Goal: Task Accomplishment & Management: Manage account settings

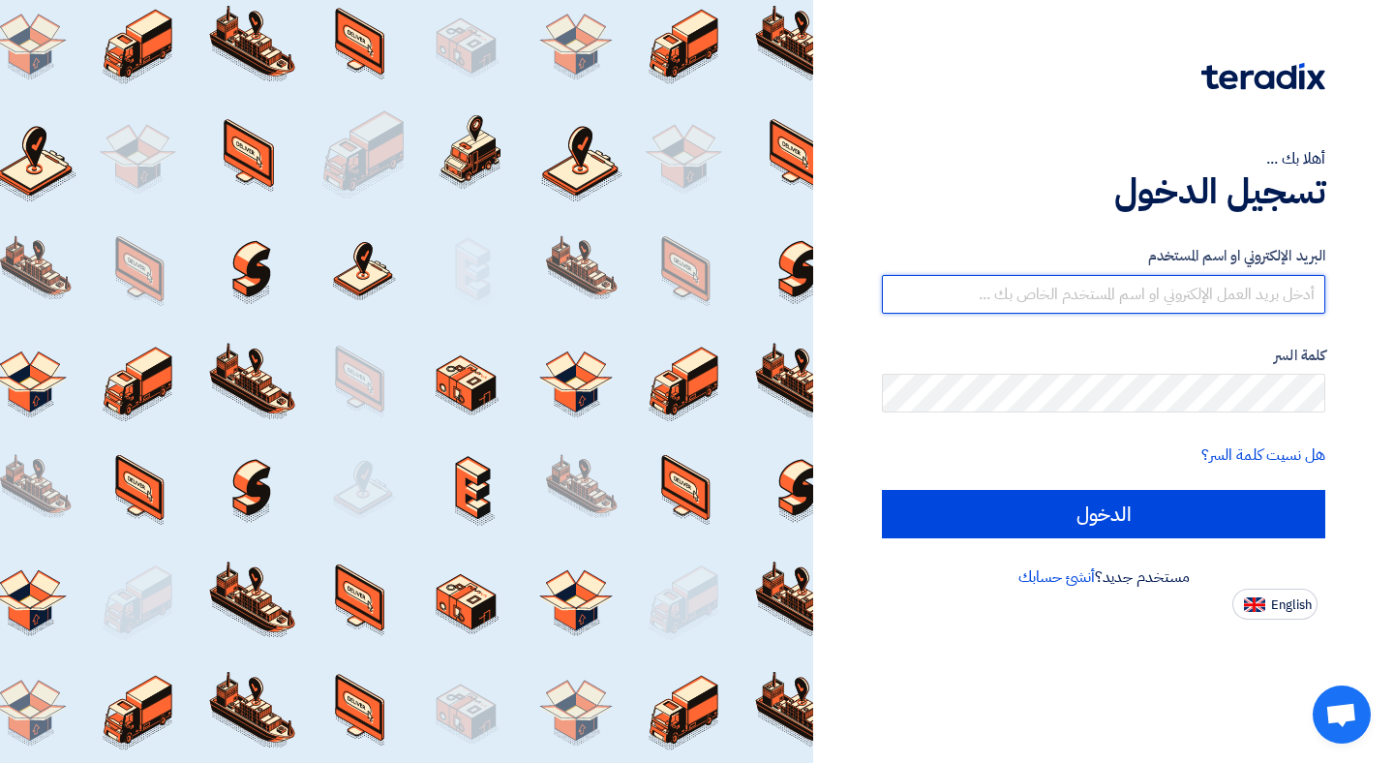
click at [1202, 280] on input "text" at bounding box center [1103, 294] width 443 height 39
type input "[EMAIL_ADDRESS][DOMAIN_NAME]"
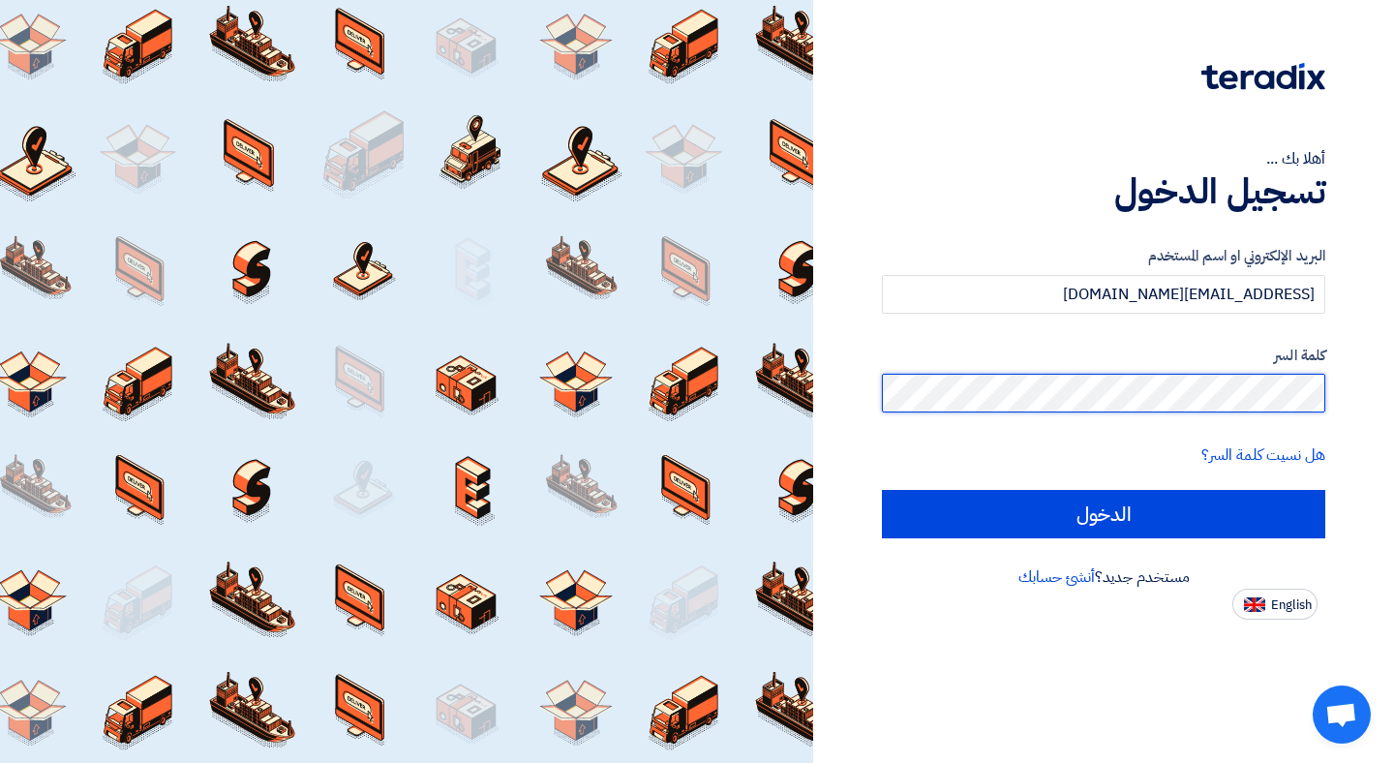
click at [882, 490] on input "الدخول" at bounding box center [1103, 514] width 443 height 48
type input "Sign in"
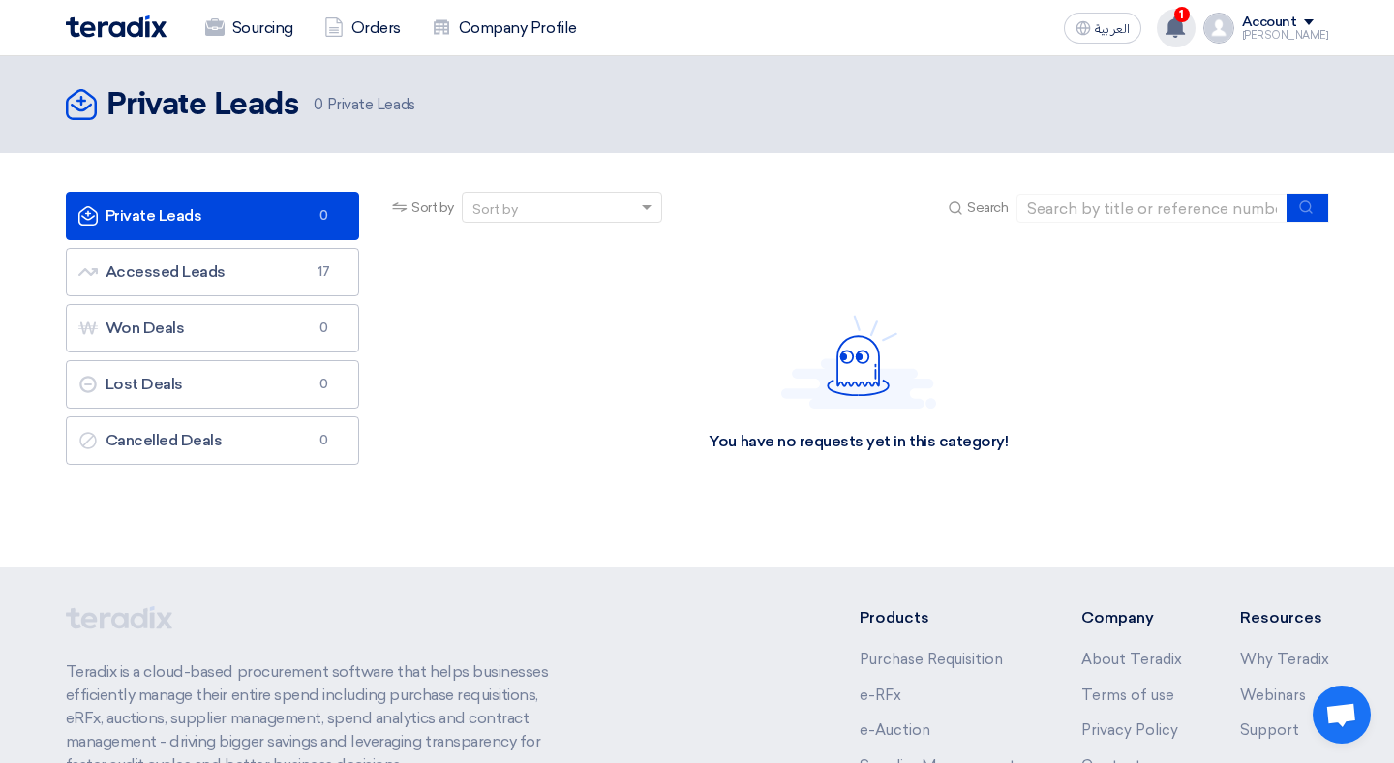
click at [1189, 15] on span "1" at bounding box center [1181, 14] width 15 height 15
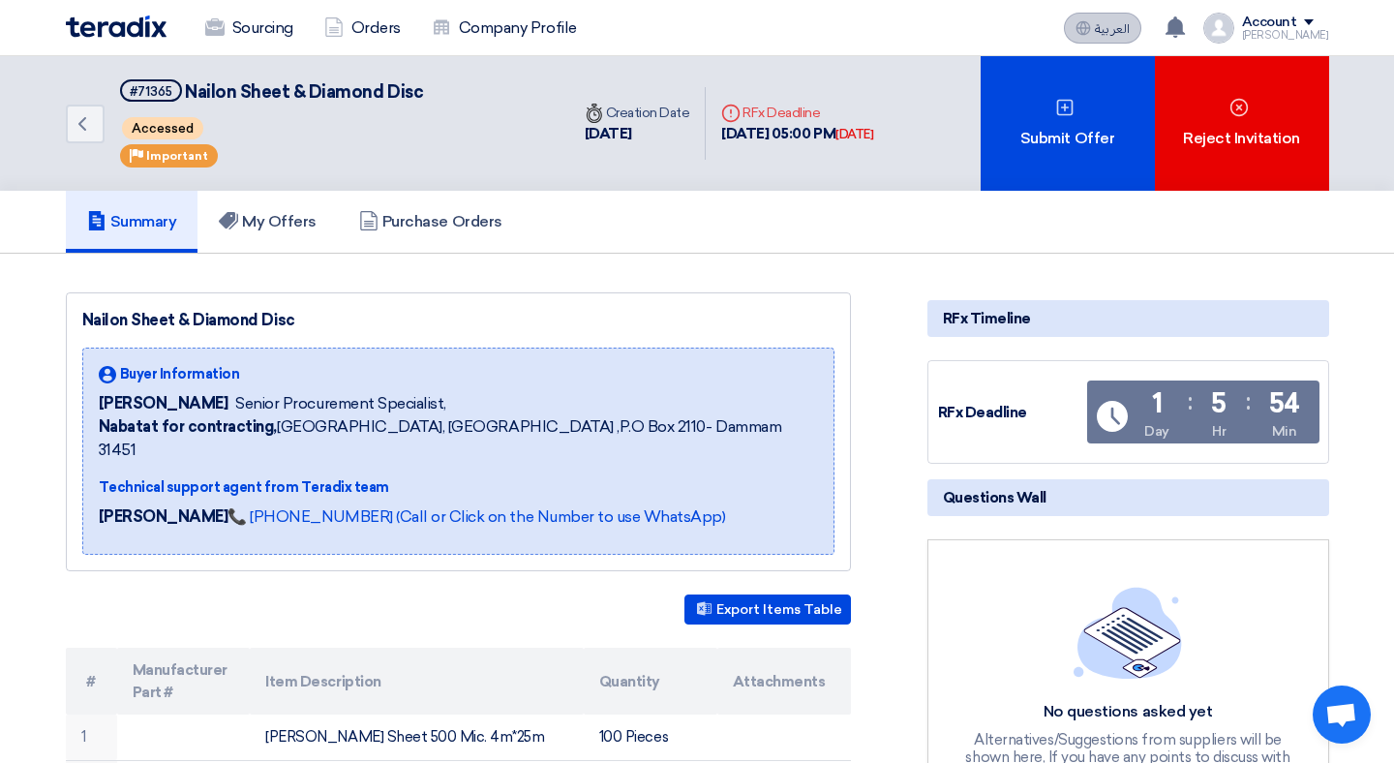
click at [1126, 22] on span "العربية" at bounding box center [1112, 29] width 35 height 14
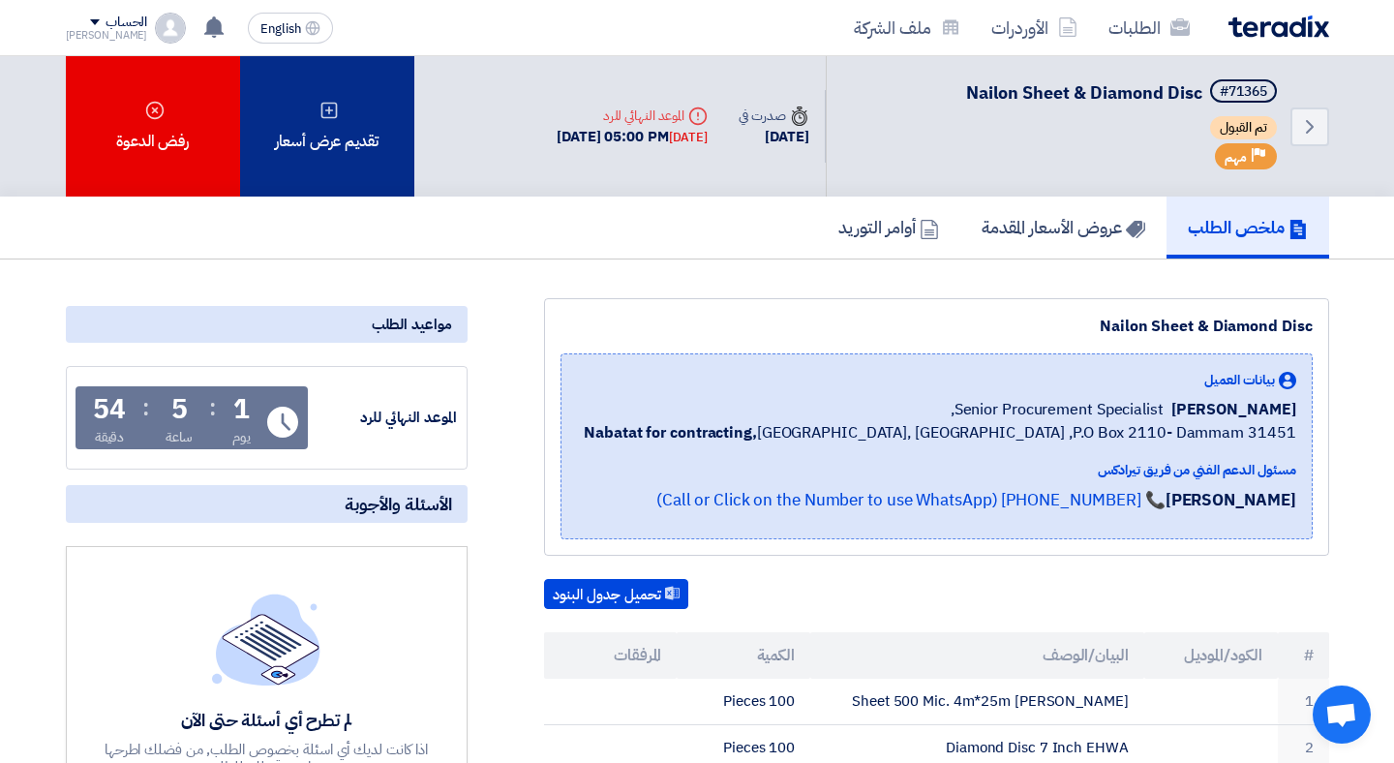
click at [332, 103] on use at bounding box center [328, 110] width 16 height 16
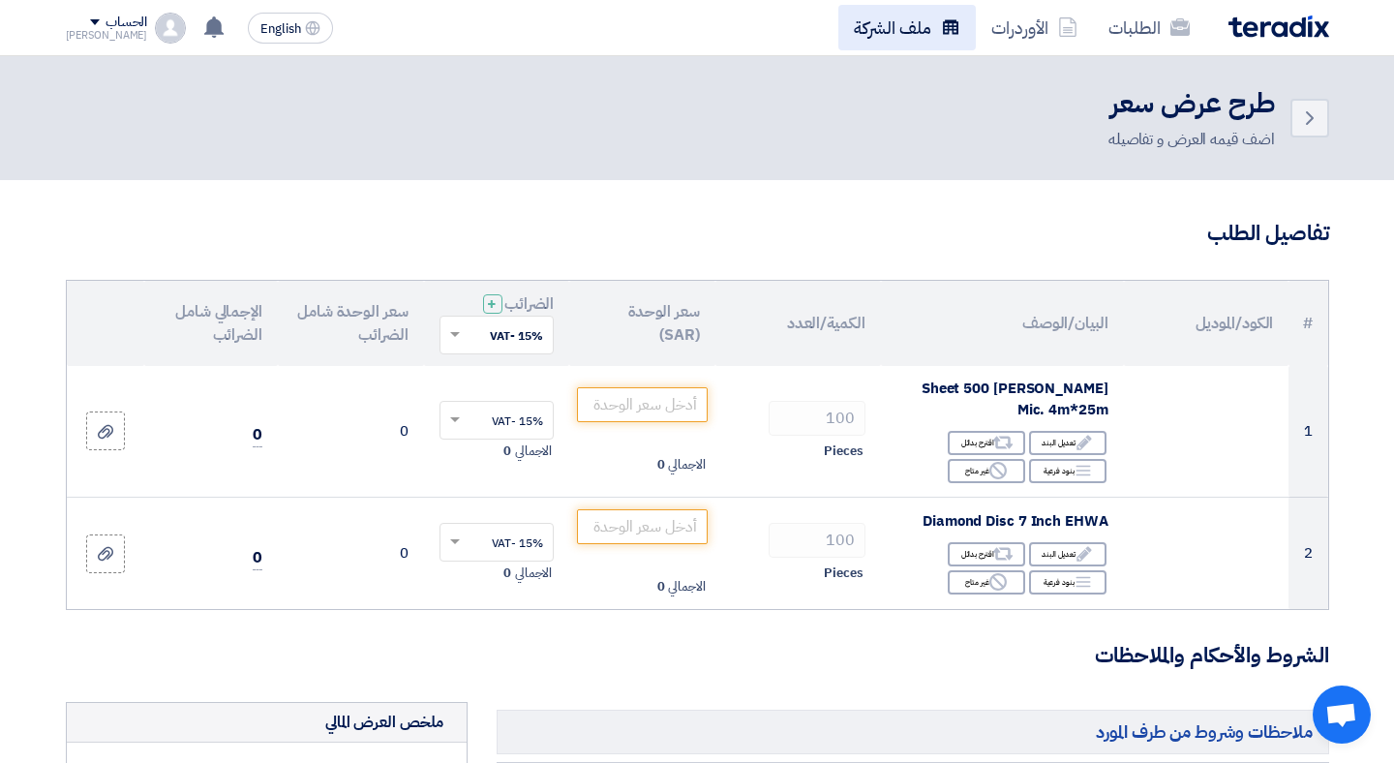
click at [915, 23] on link "ملف الشركة" at bounding box center [906, 27] width 137 height 45
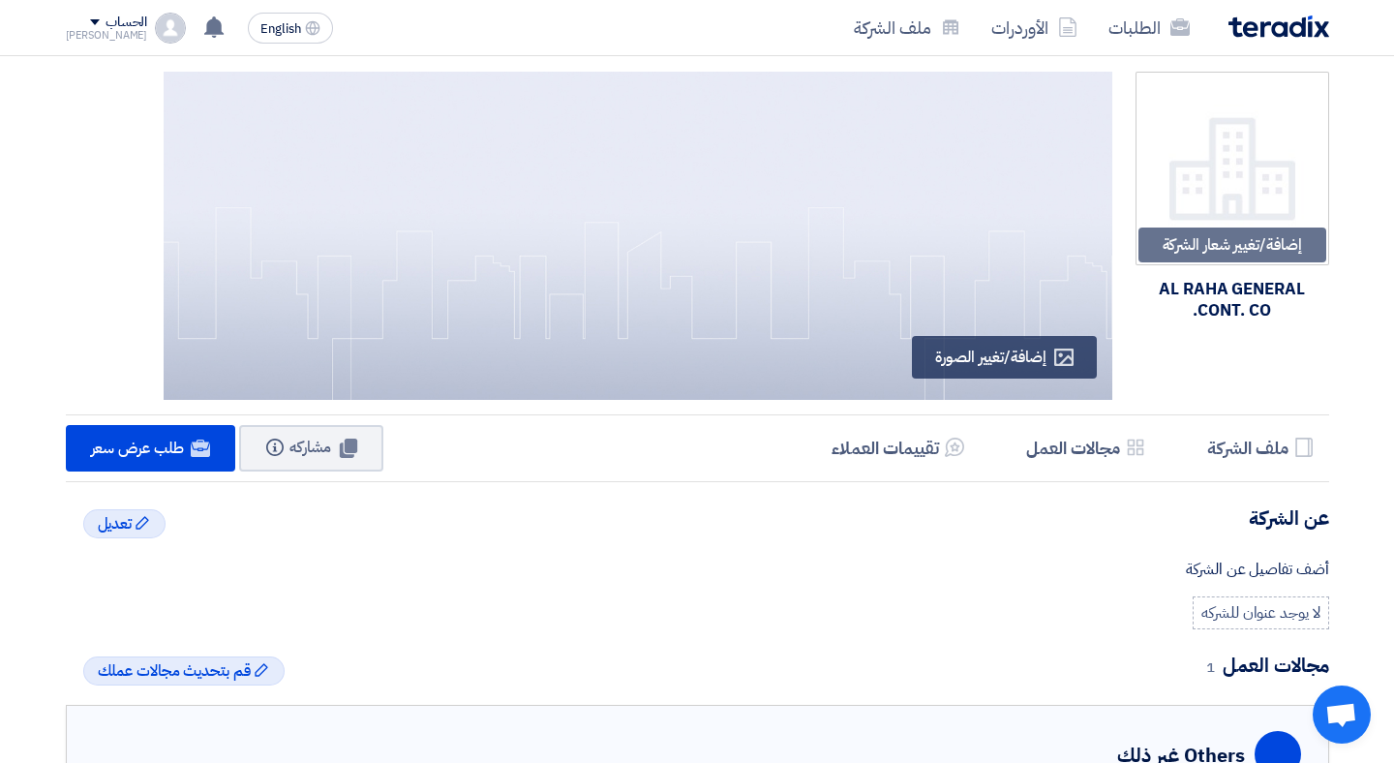
click at [106, 20] on div "الحساب" at bounding box center [126, 23] width 42 height 16
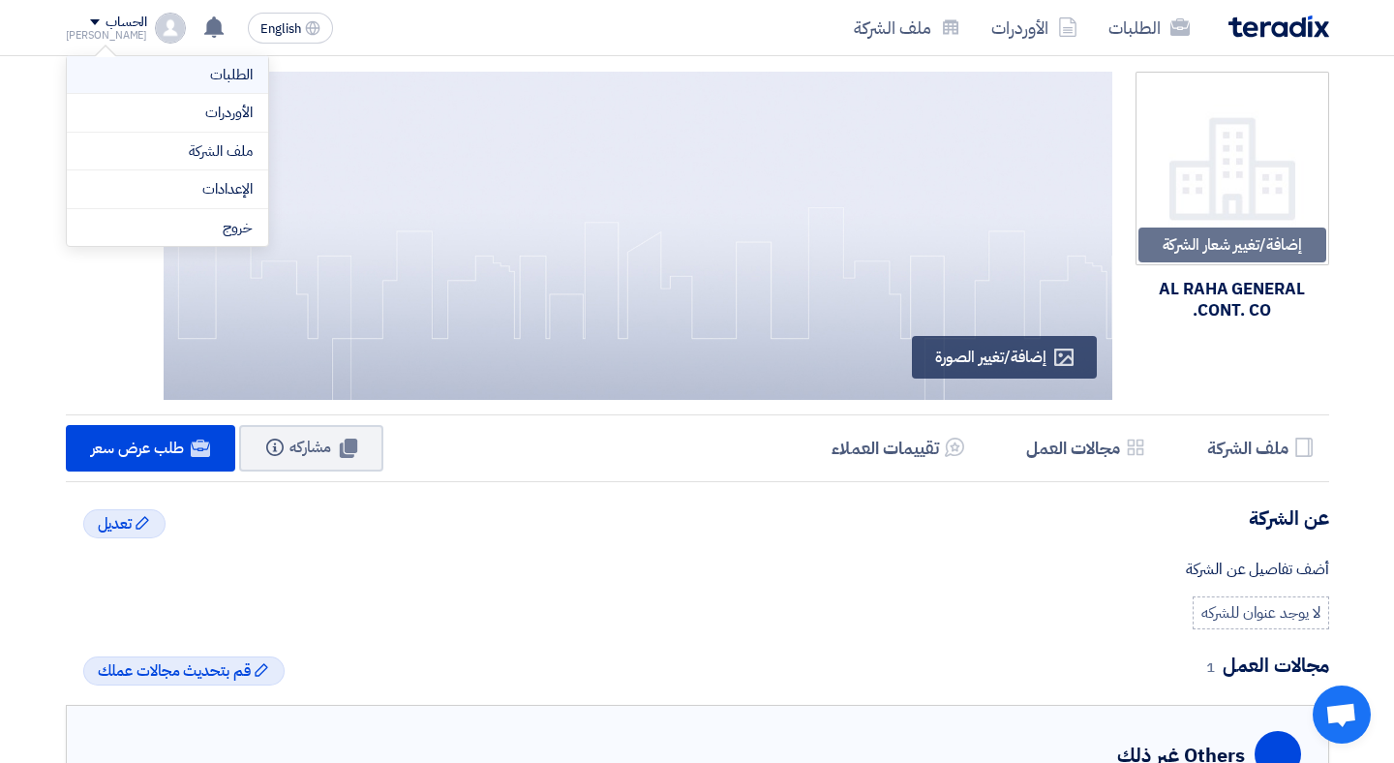
click at [211, 70] on link "الطلبات" at bounding box center [167, 75] width 170 height 22
